Goal: Find specific page/section: Find specific page/section

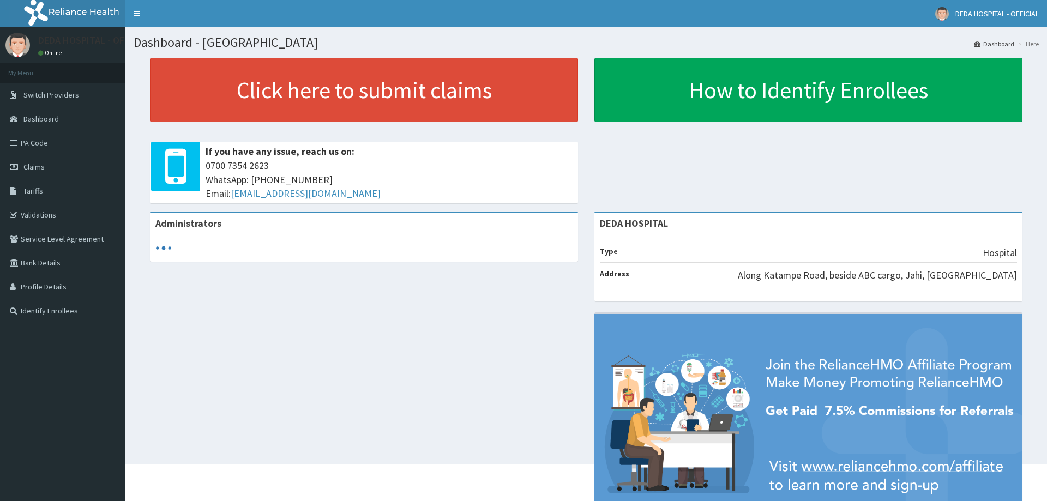
click at [53, 141] on link "PA Code" at bounding box center [62, 143] width 125 height 24
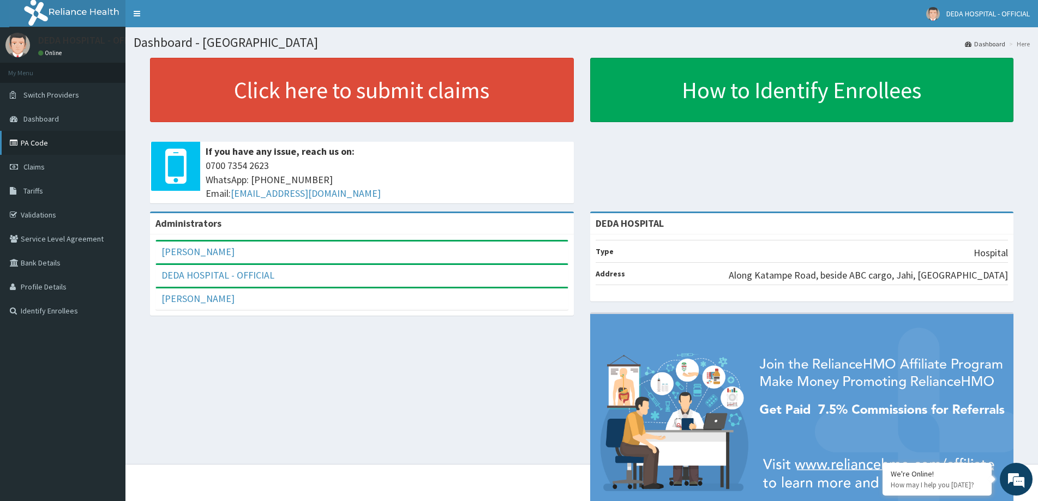
click at [59, 146] on link "PA Code" at bounding box center [62, 143] width 125 height 24
